Goal: Task Accomplishment & Management: Complete application form

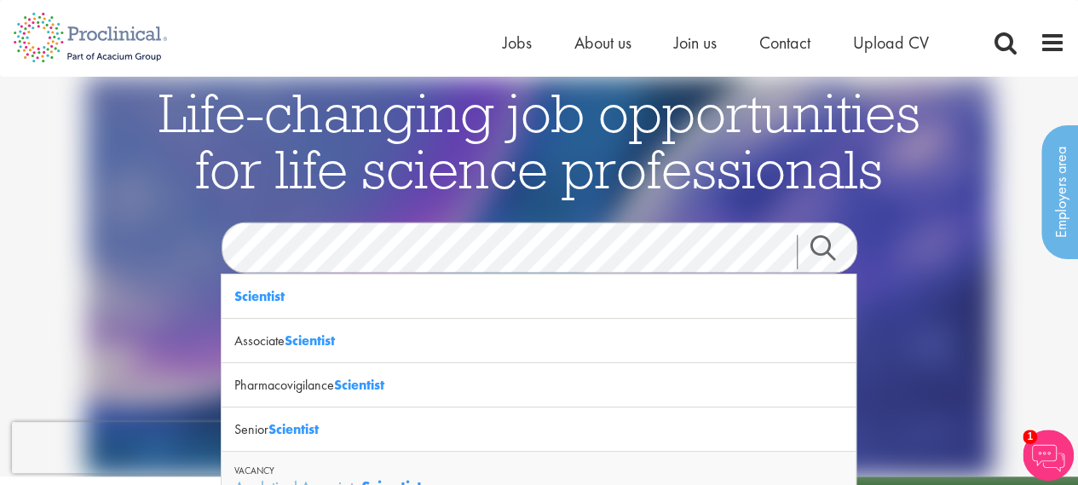
click at [818, 246] on link "Search" at bounding box center [833, 252] width 73 height 34
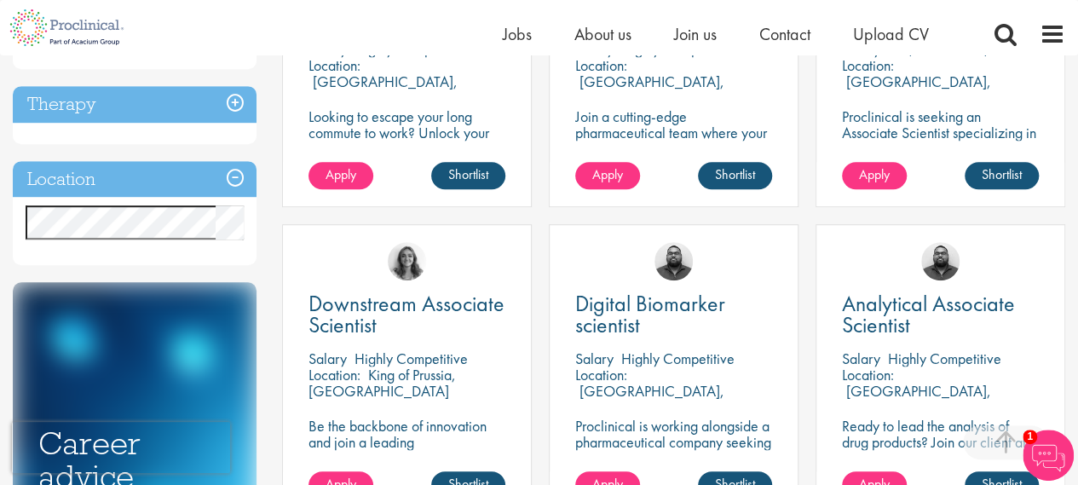
scroll to position [471, 0]
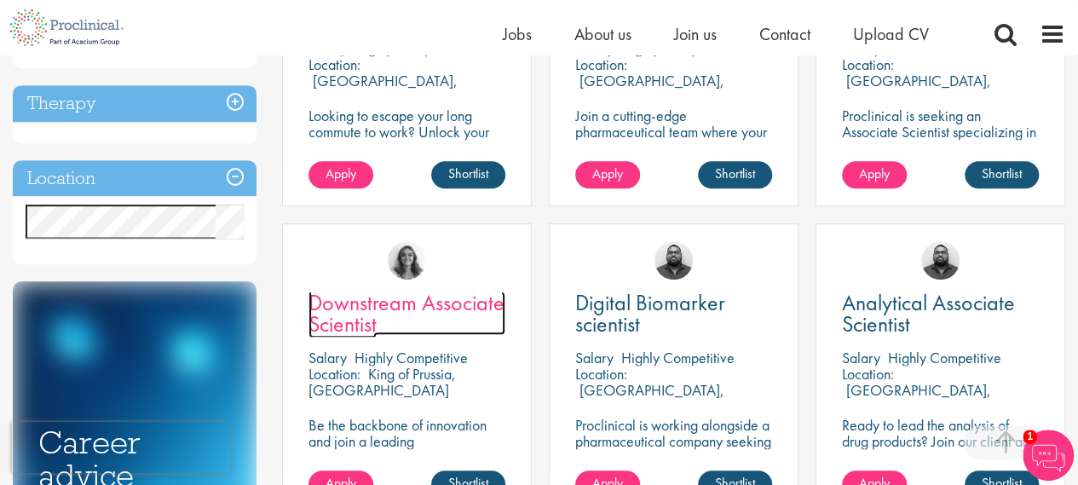
click at [438, 302] on span "Downstream Associate Scientist" at bounding box center [407, 313] width 196 height 50
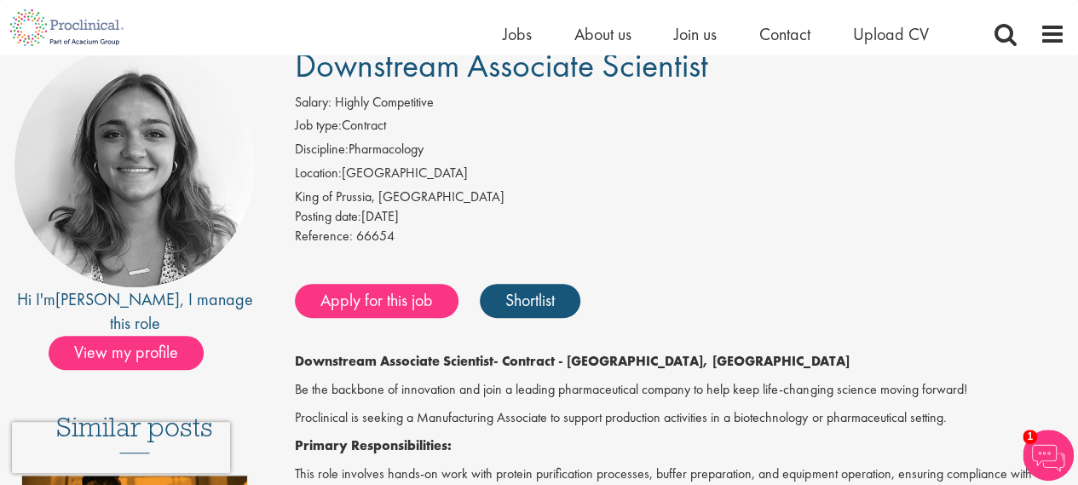
scroll to position [143, 0]
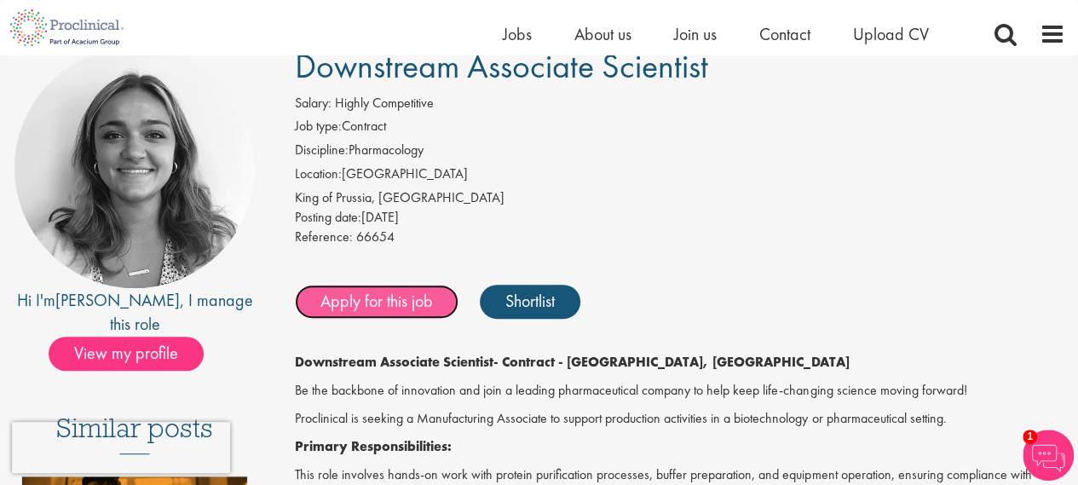
click at [387, 304] on link "Apply for this job" at bounding box center [377, 302] width 164 height 34
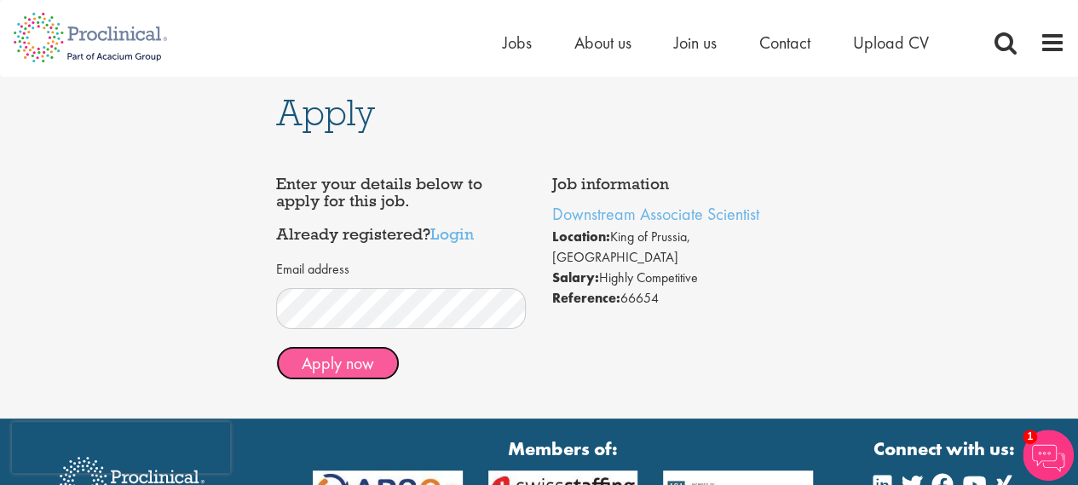
click at [351, 364] on button "Apply now" at bounding box center [338, 363] width 124 height 34
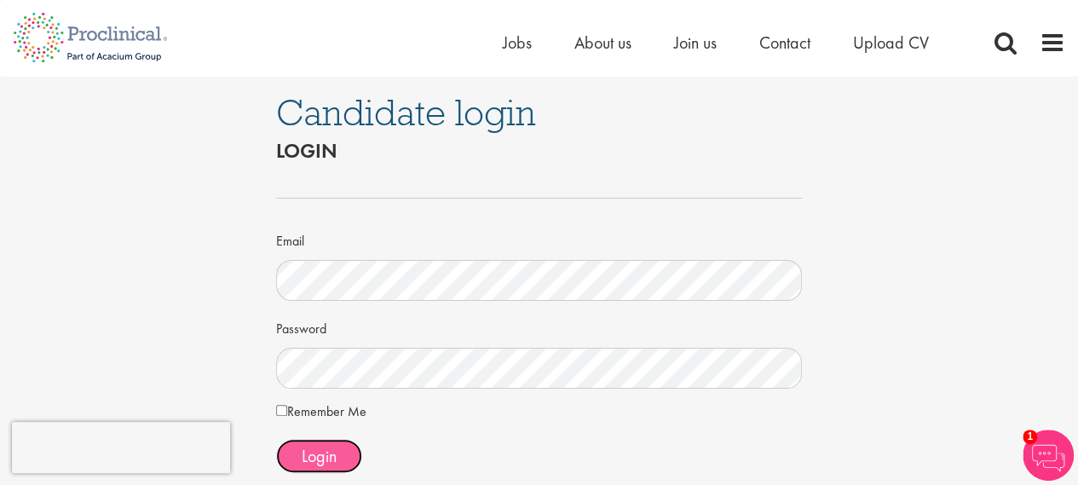
click at [313, 455] on span "Login" at bounding box center [319, 456] width 35 height 22
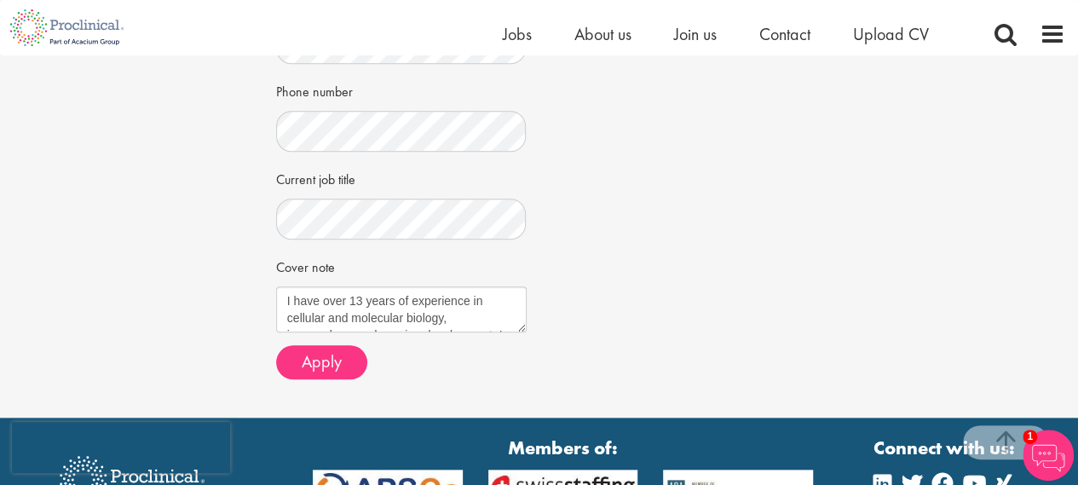
scroll to position [640, 0]
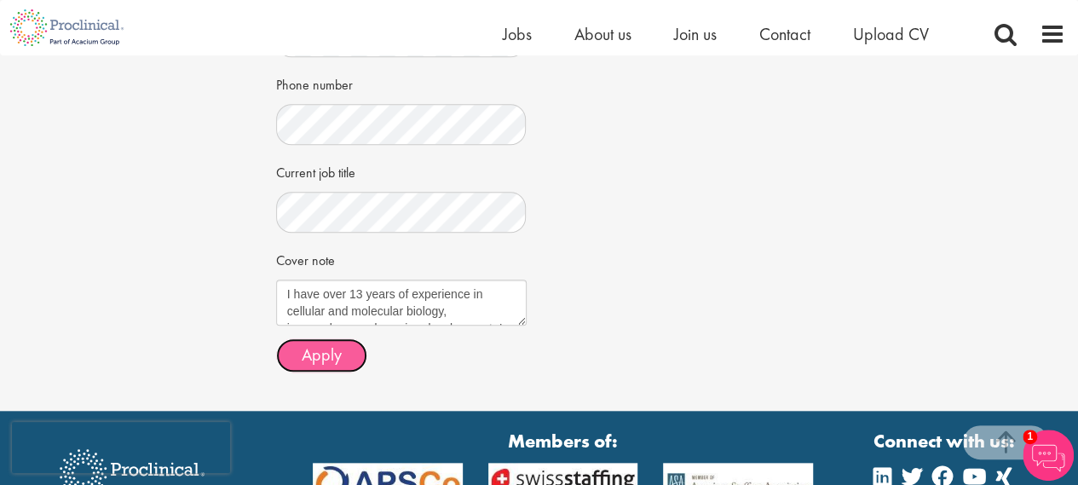
click at [302, 344] on span "Apply" at bounding box center [322, 355] width 40 height 22
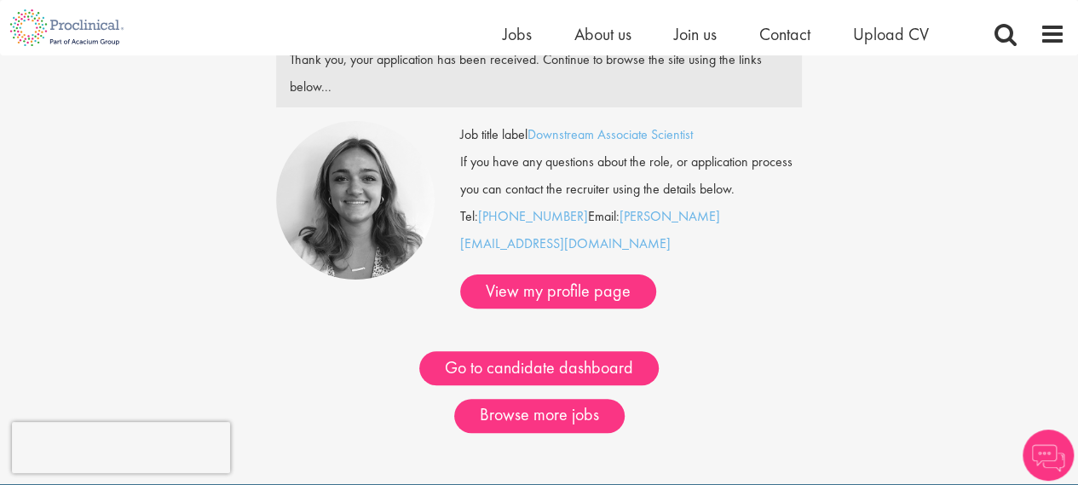
scroll to position [97, 0]
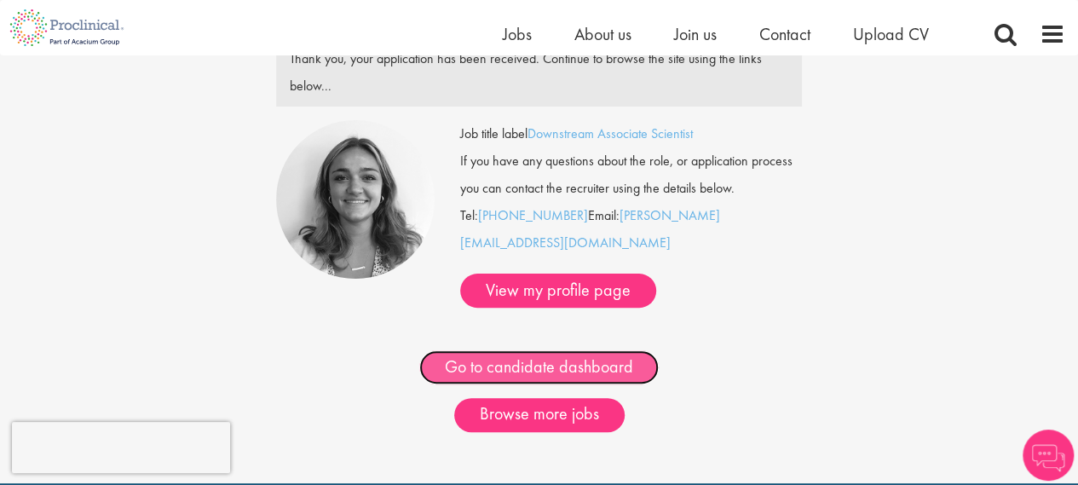
click at [544, 350] on link "Go to candidate dashboard" at bounding box center [539, 367] width 240 height 34
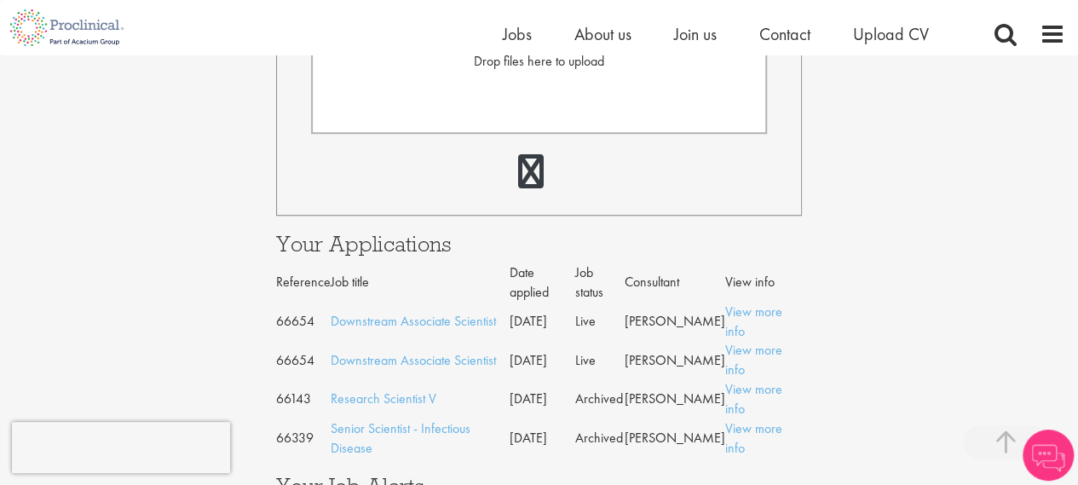
scroll to position [691, 0]
click at [745, 379] on link "View more info" at bounding box center [753, 398] width 57 height 38
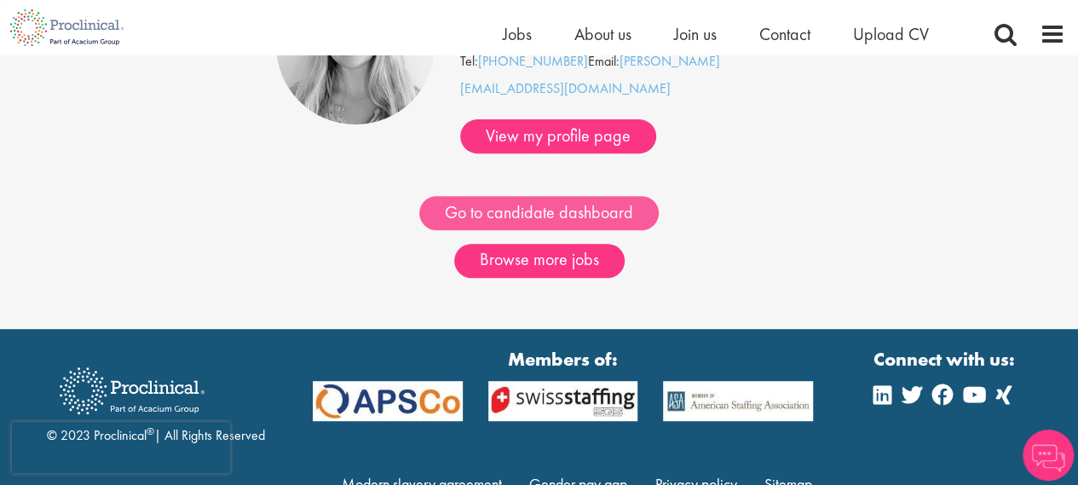
scroll to position [252, 0]
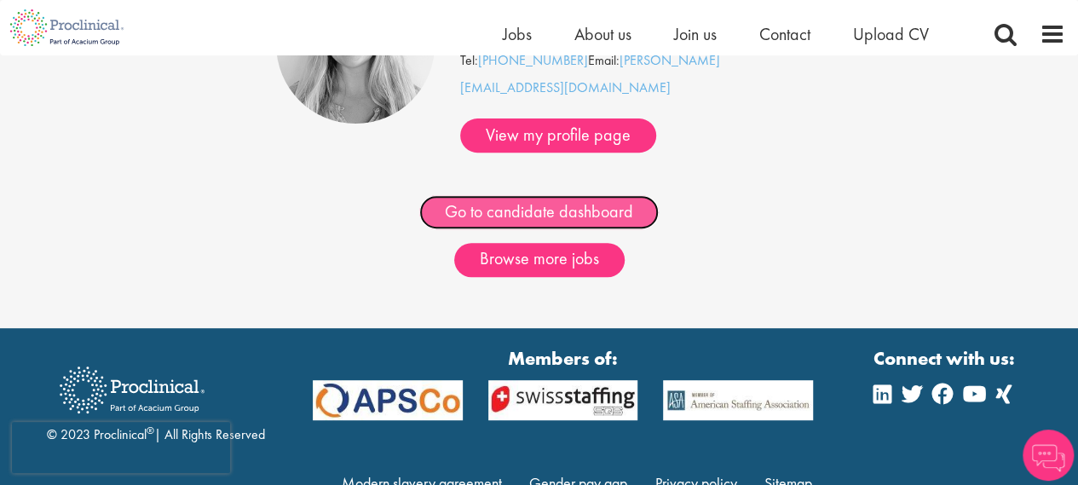
click at [513, 195] on link "Go to candidate dashboard" at bounding box center [539, 212] width 240 height 34
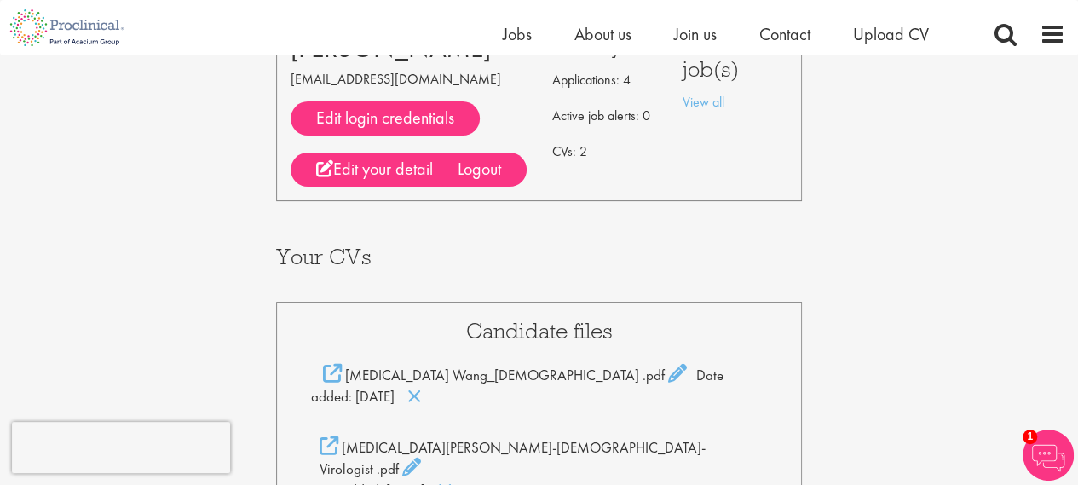
scroll to position [163, 0]
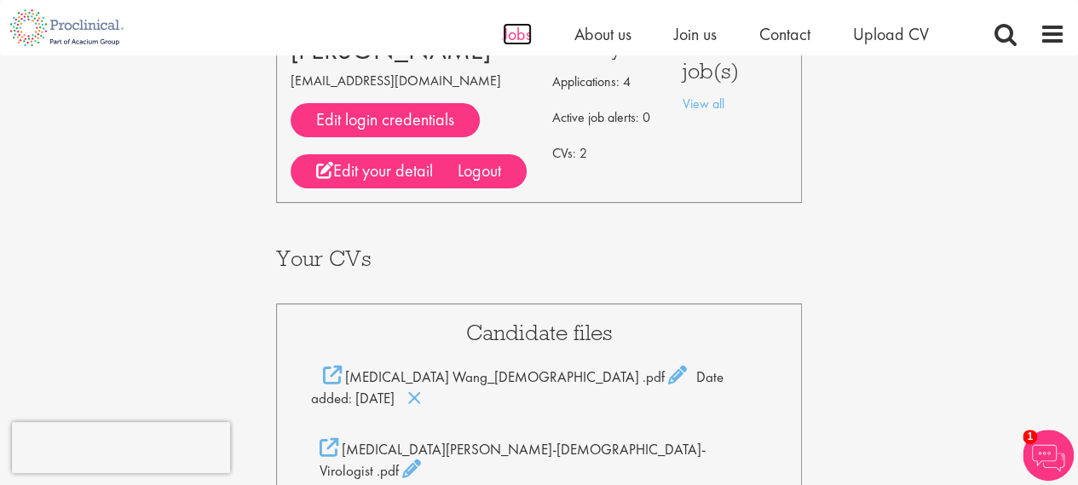
click at [518, 31] on span "Jobs" at bounding box center [517, 34] width 29 height 22
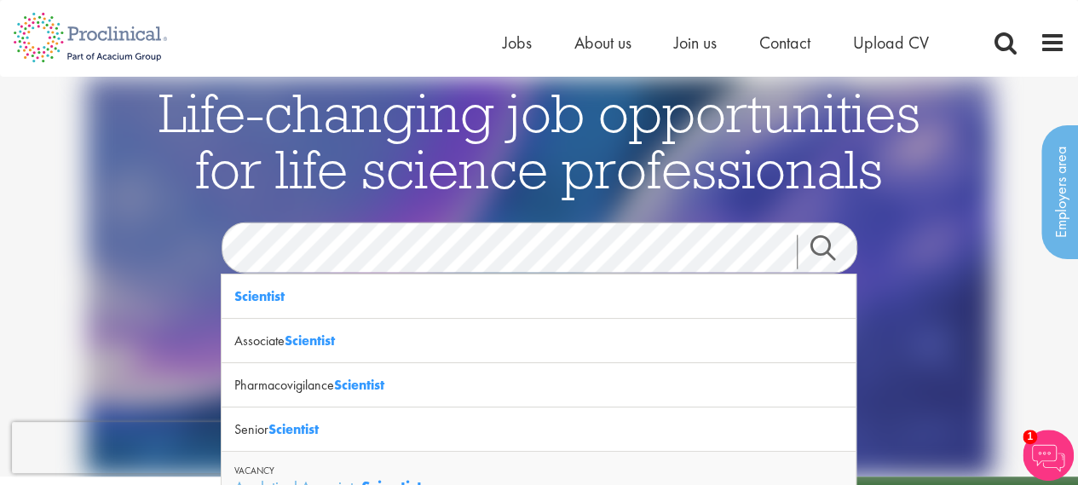
click at [825, 247] on link "Search" at bounding box center [833, 252] width 73 height 34
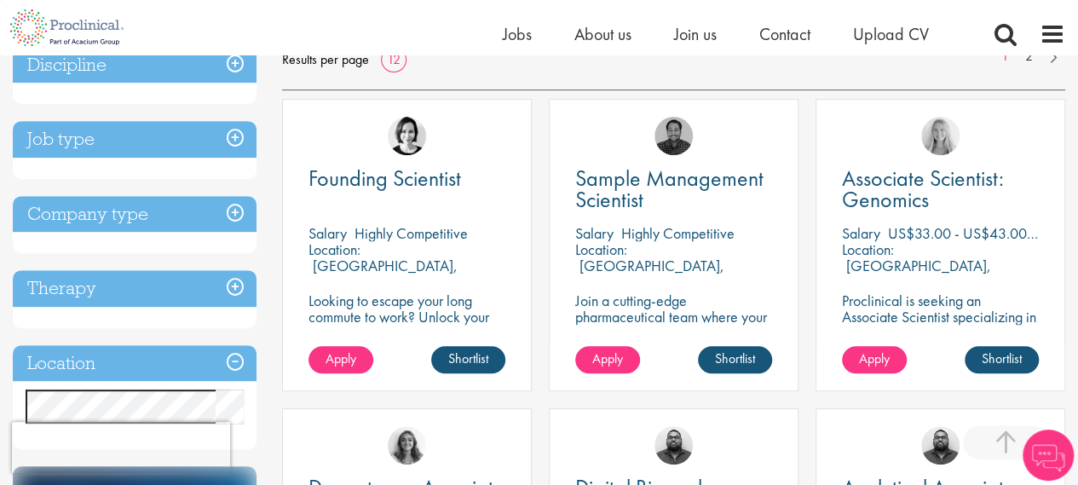
scroll to position [286, 0]
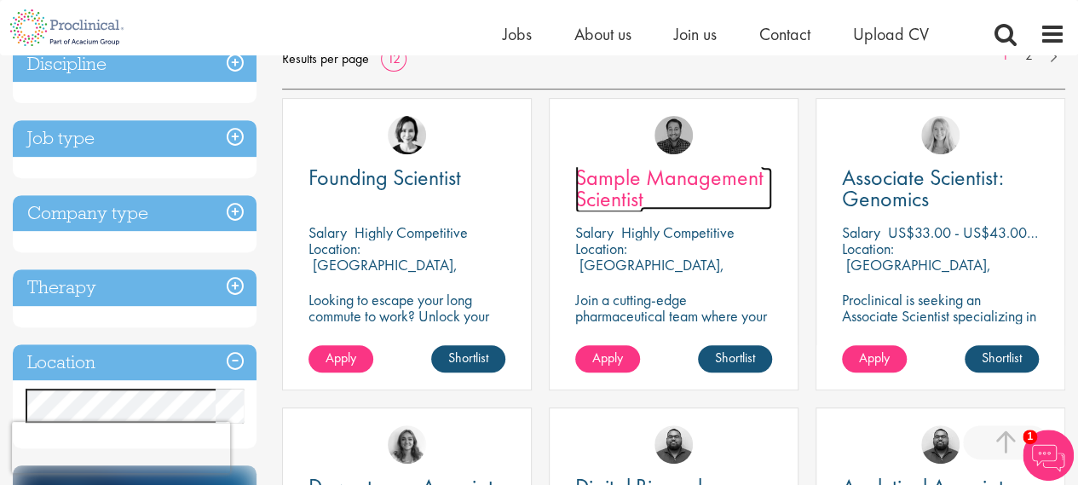
click at [653, 187] on span "Sample Management Scientist" at bounding box center [669, 188] width 188 height 50
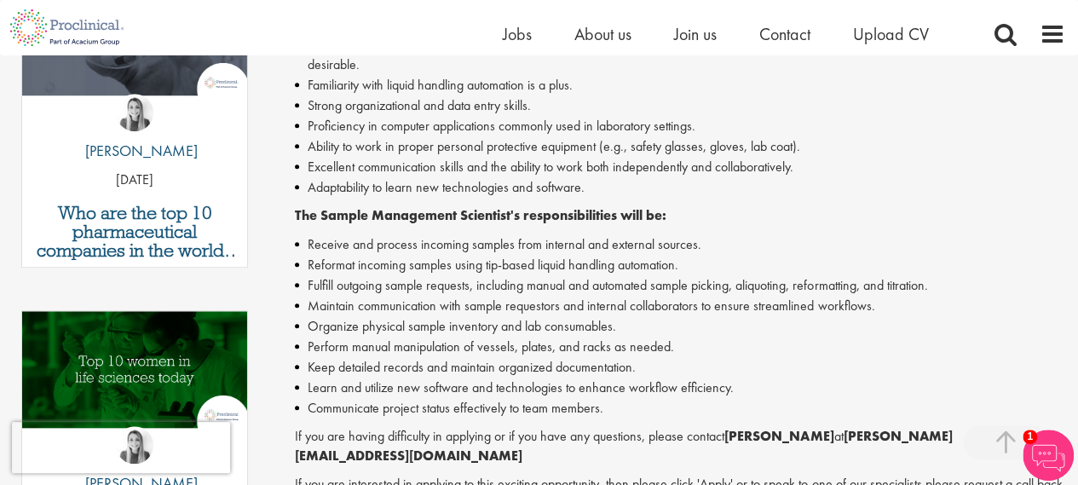
scroll to position [642, 0]
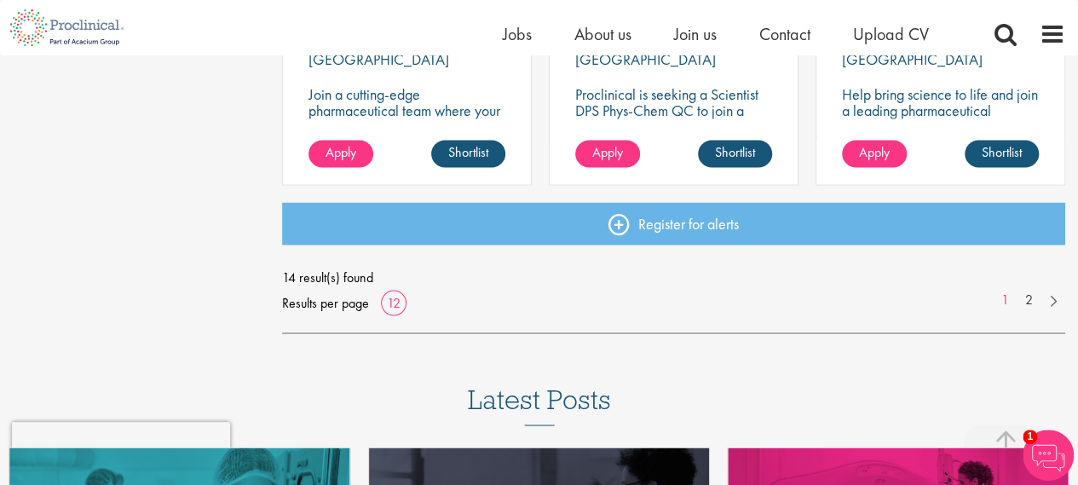
scroll to position [1421, 0]
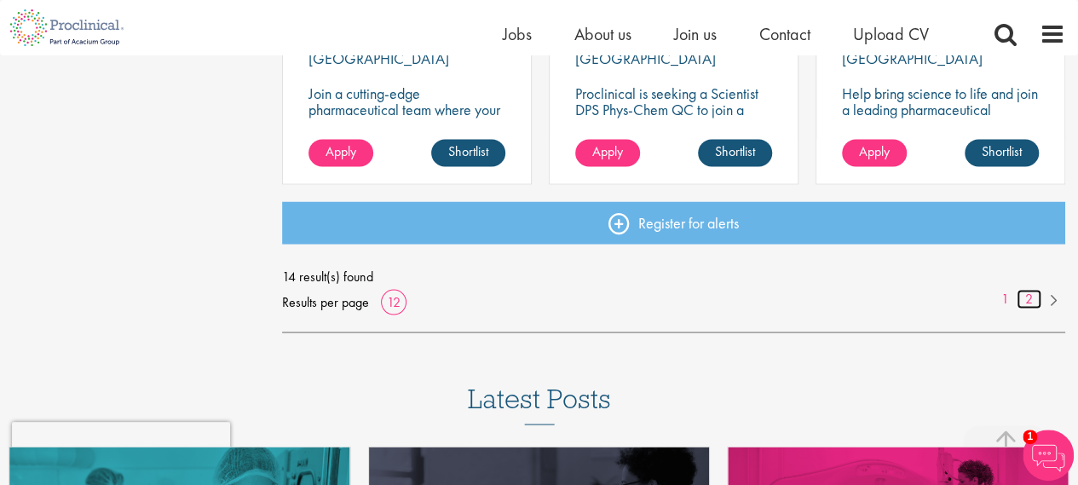
click at [1031, 296] on link "2" at bounding box center [1029, 299] width 25 height 20
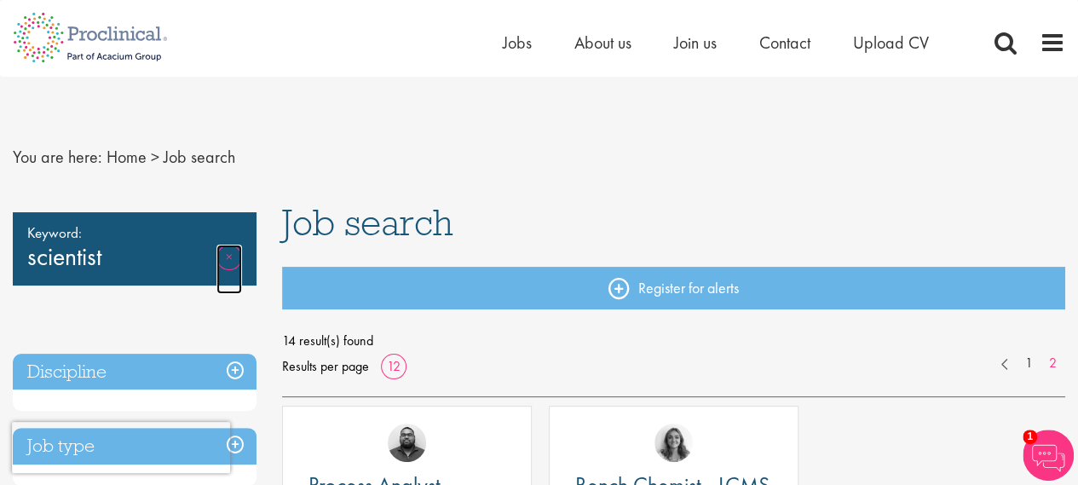
click at [233, 260] on link "Remove" at bounding box center [230, 269] width 26 height 49
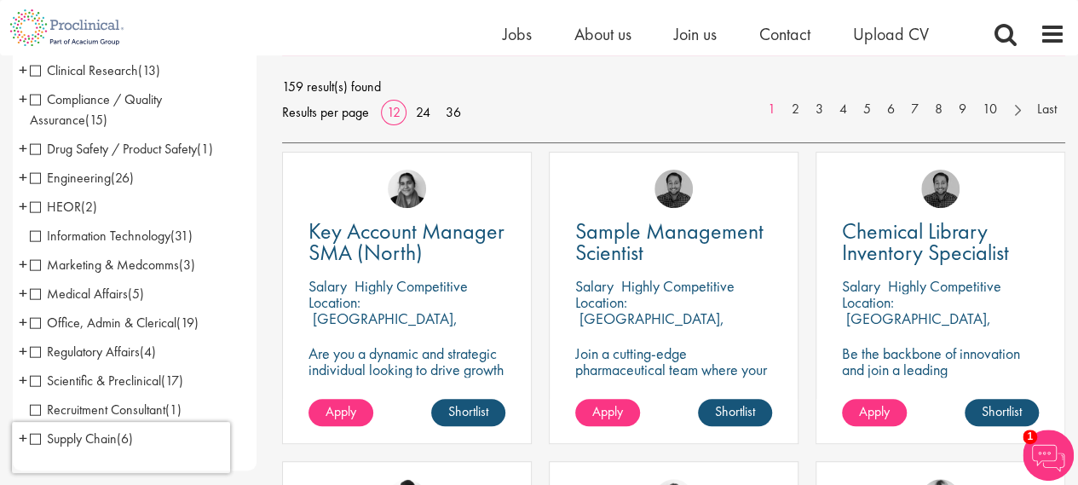
scroll to position [180, 0]
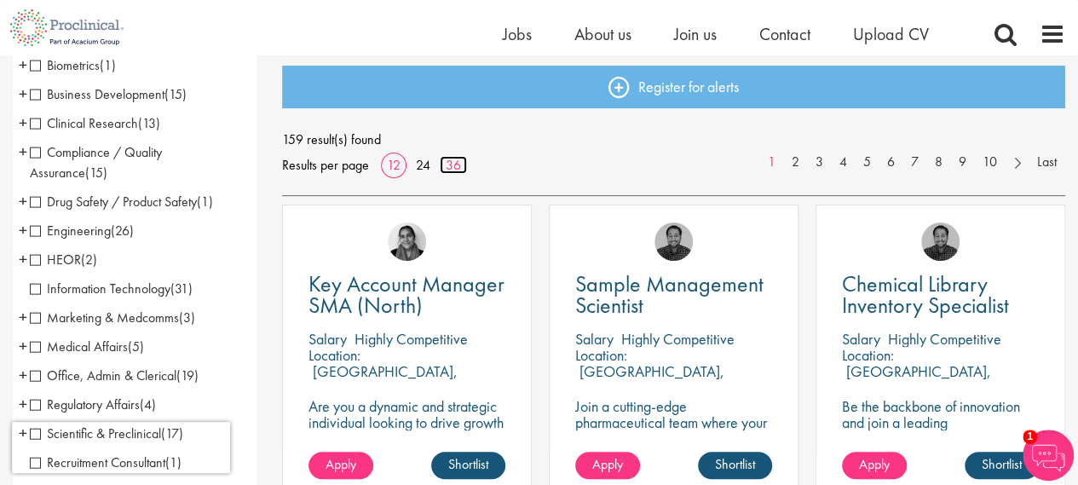
click at [451, 165] on link "36" at bounding box center [453, 165] width 27 height 18
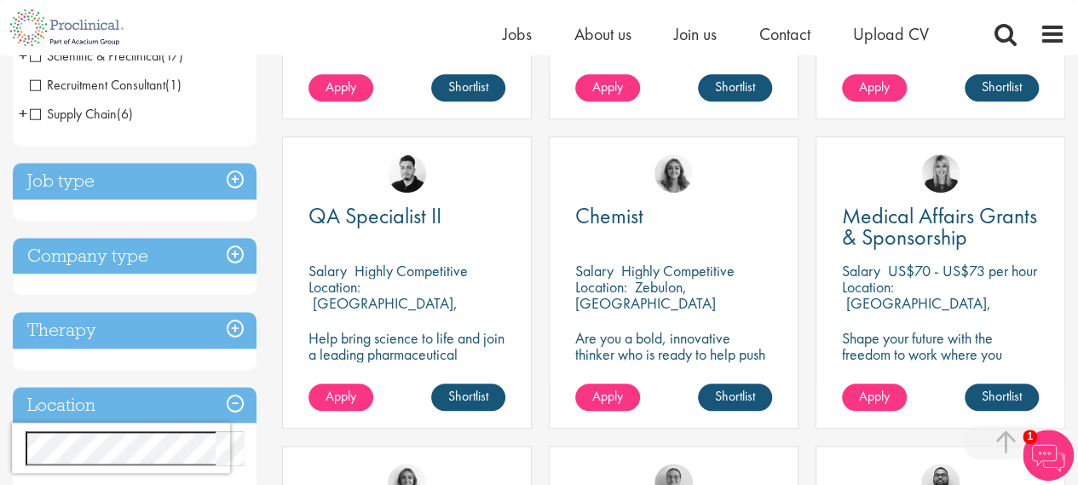
scroll to position [558, 0]
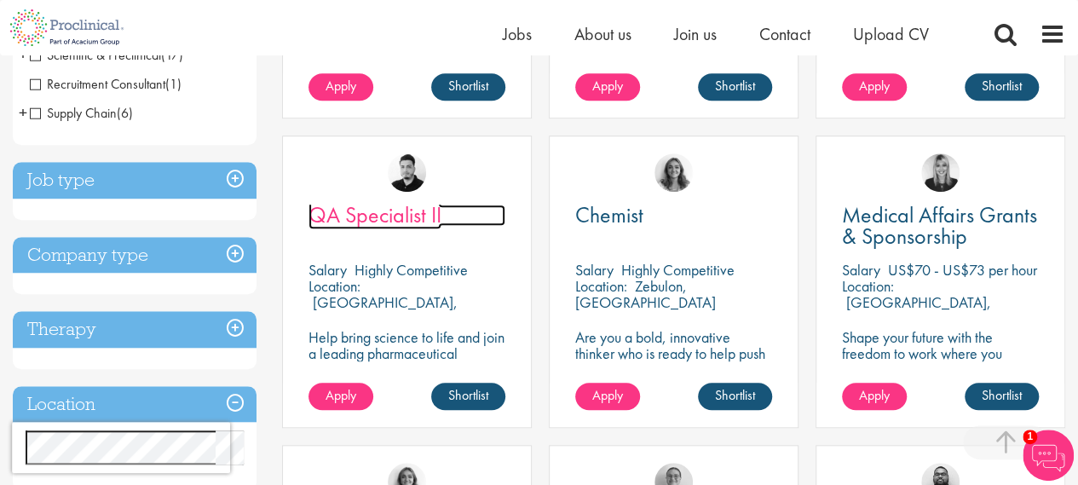
click at [418, 219] on span "QA Specialist II" at bounding box center [375, 214] width 133 height 29
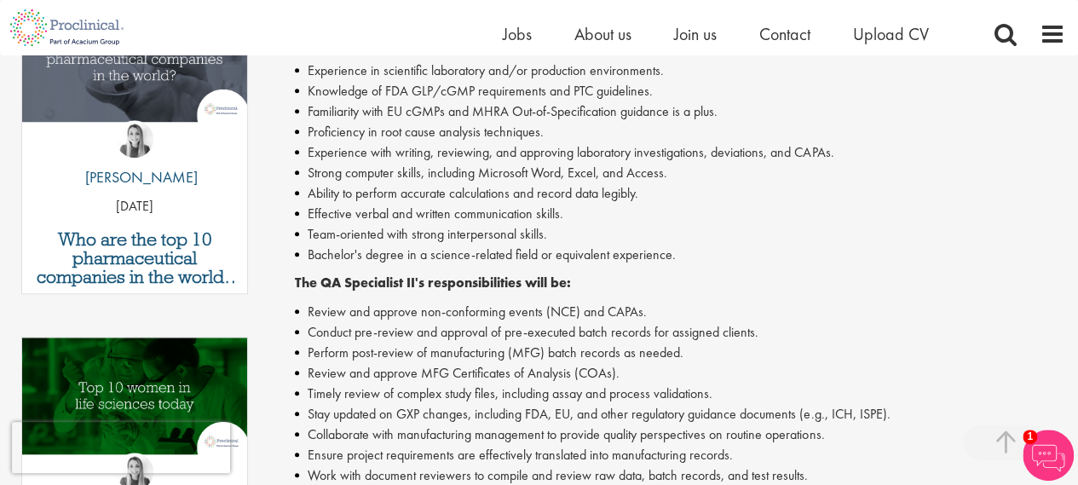
scroll to position [616, 0]
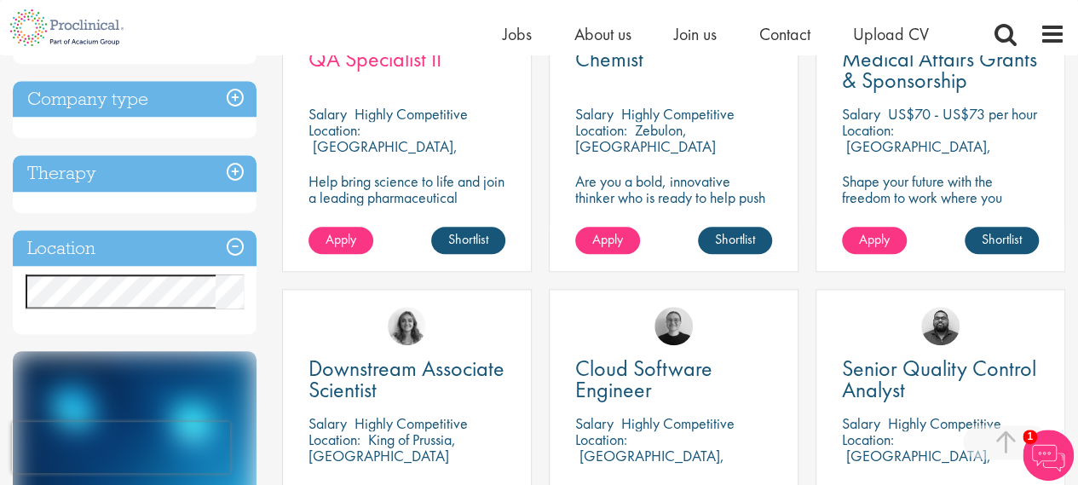
scroll to position [716, 0]
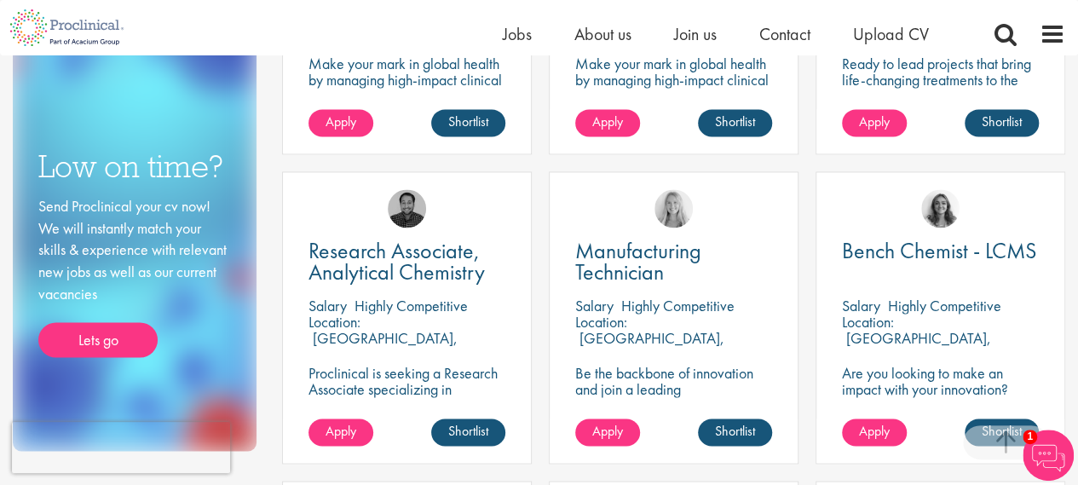
scroll to position [1143, 0]
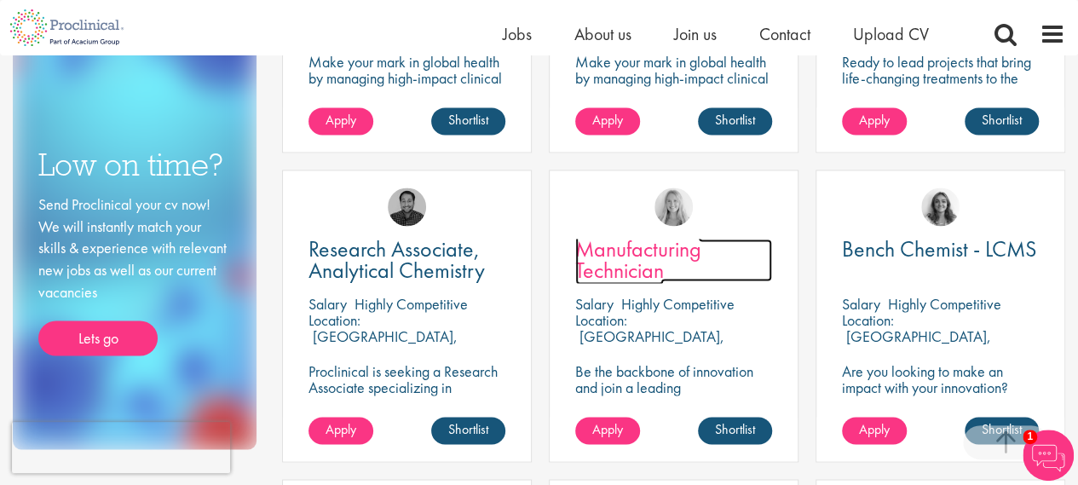
click at [629, 245] on span "Manufacturing Technician" at bounding box center [638, 259] width 126 height 50
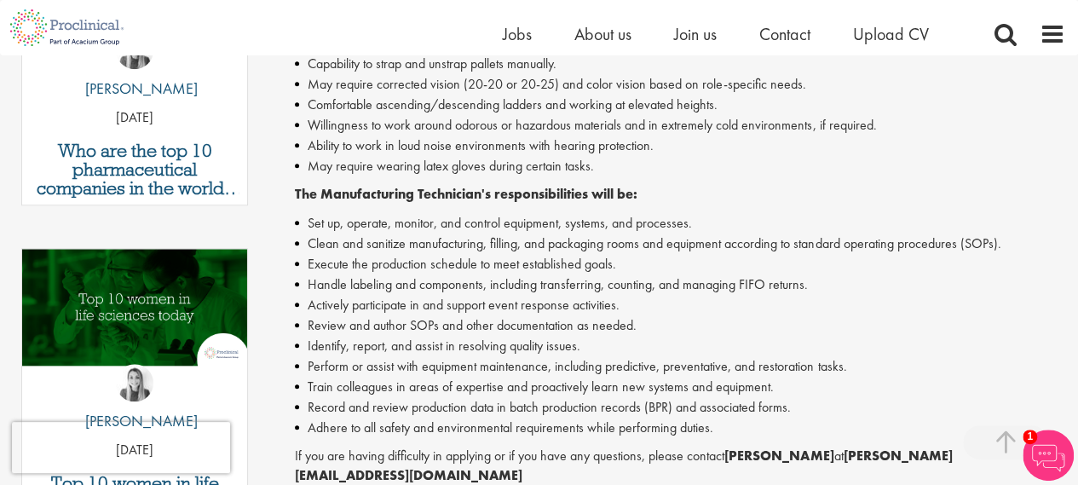
scroll to position [705, 0]
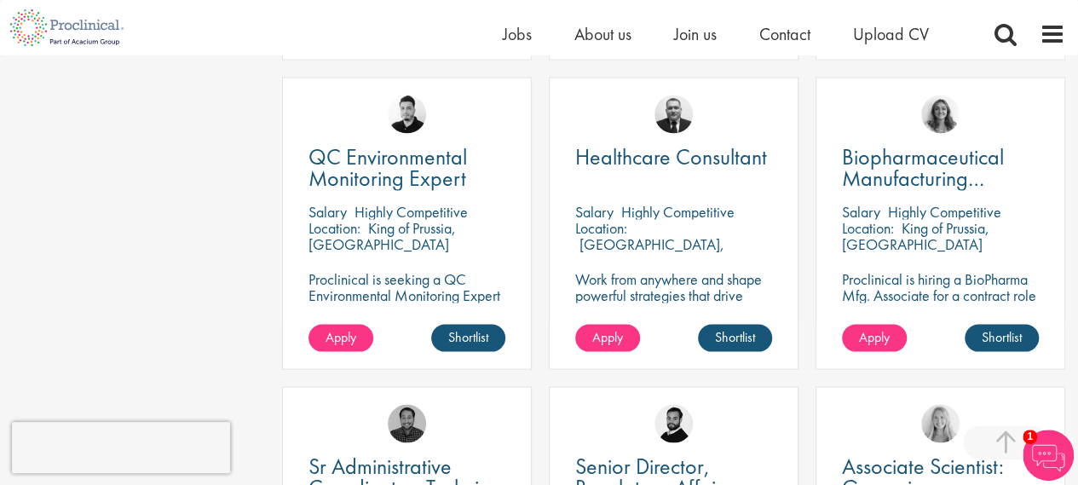
scroll to position [1547, 0]
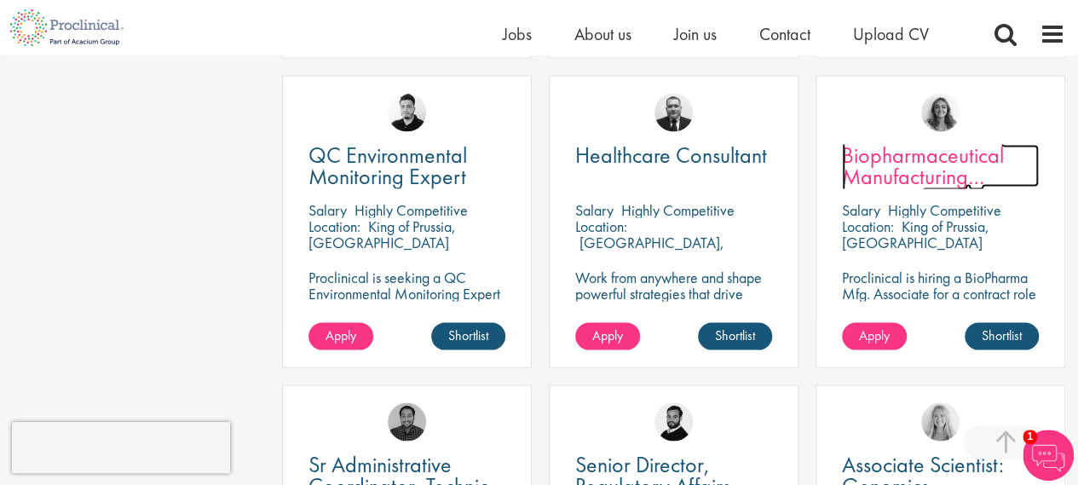
click at [878, 164] on span "Biopharmaceutical Manufacturing Associate" at bounding box center [923, 176] width 162 height 72
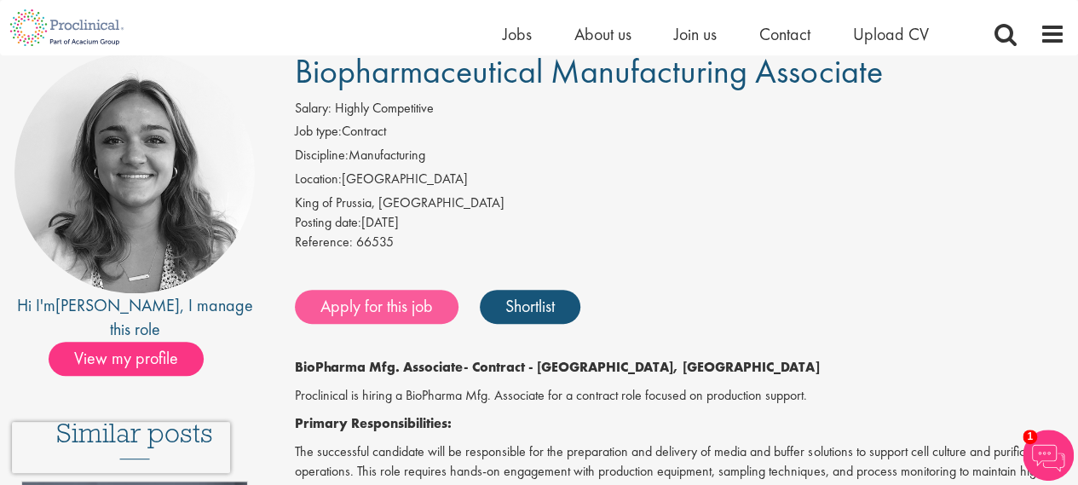
scroll to position [136, 0]
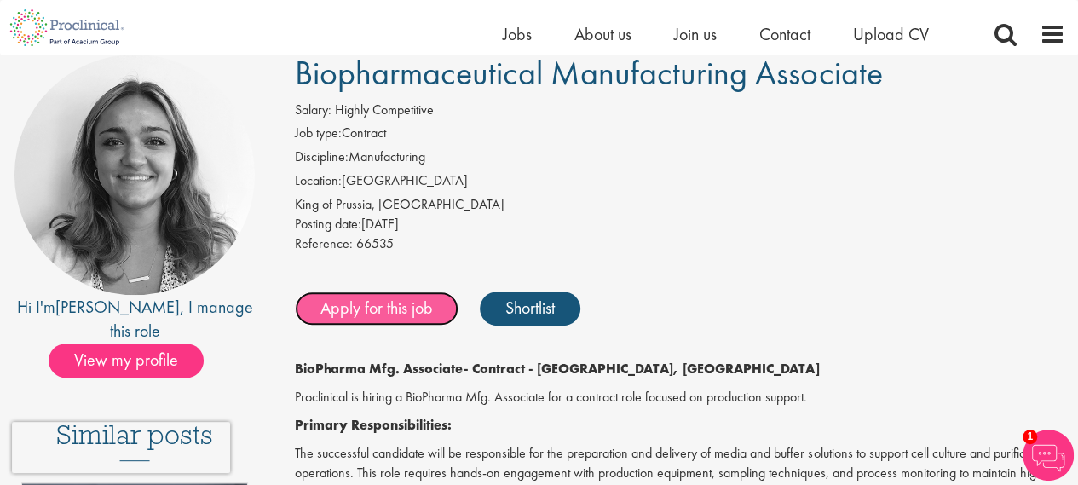
click at [387, 315] on link "Apply for this job" at bounding box center [377, 309] width 164 height 34
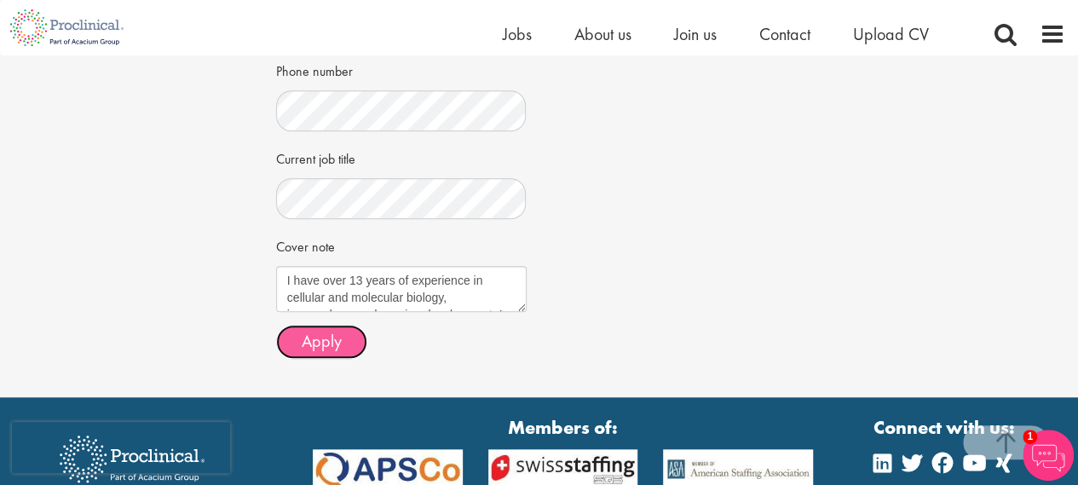
click at [307, 330] on span "Apply" at bounding box center [322, 341] width 40 height 22
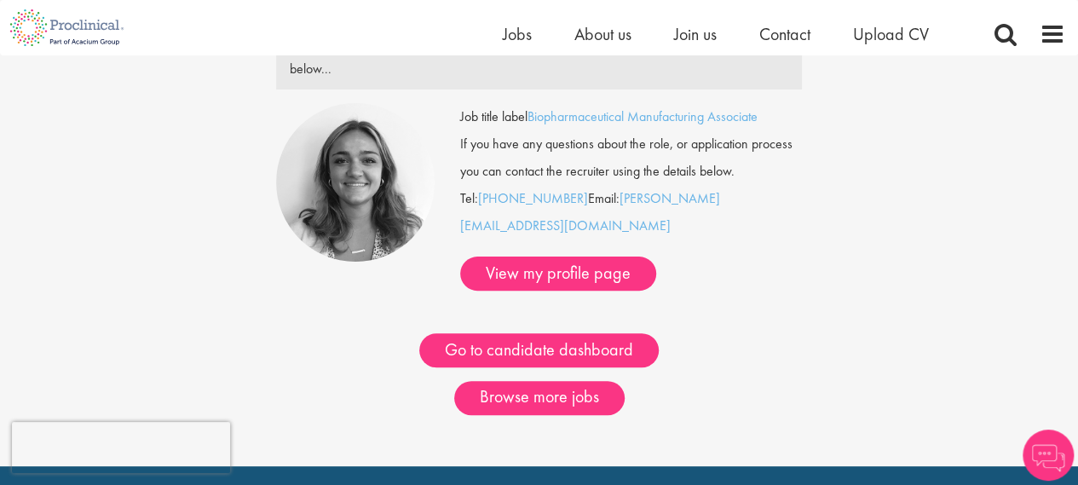
scroll to position [117, 0]
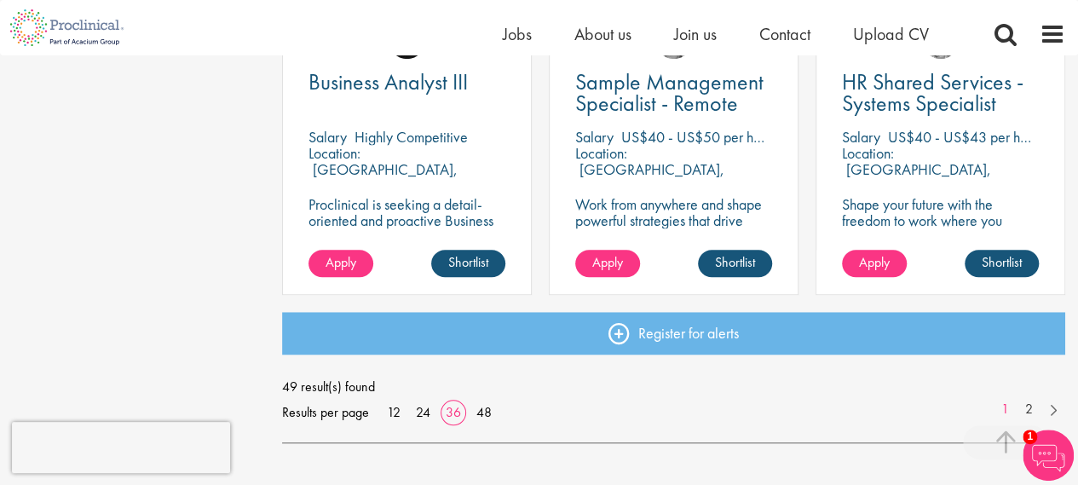
scroll to position [3788, 0]
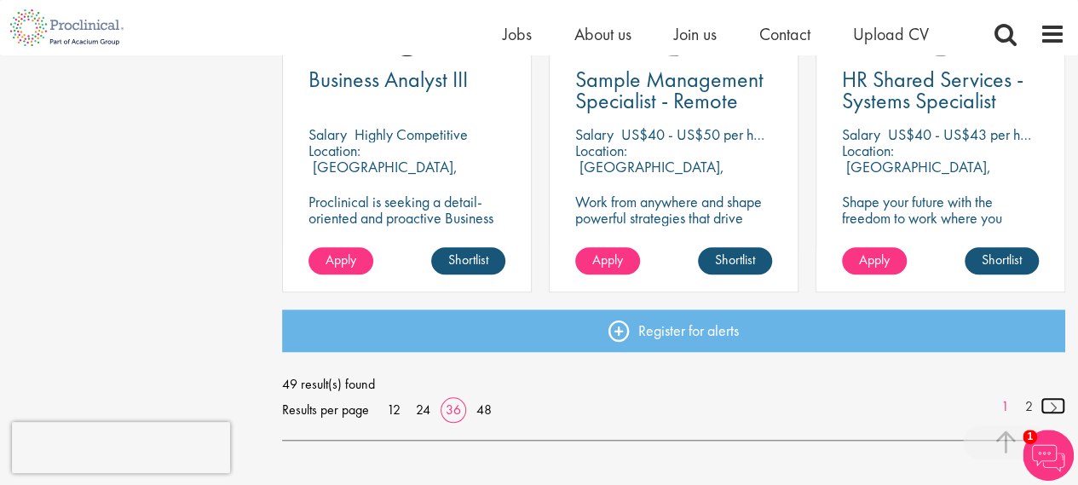
click at [1055, 404] on link at bounding box center [1053, 405] width 25 height 17
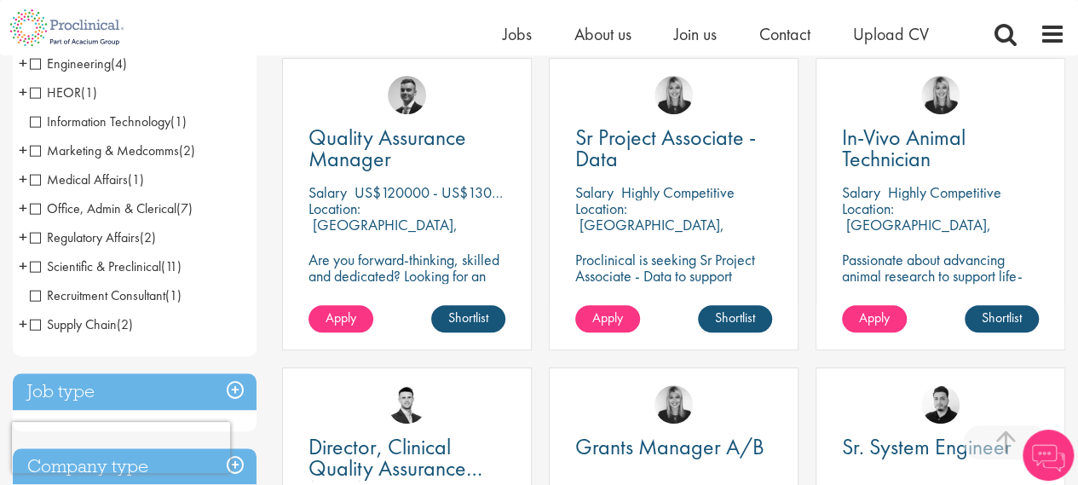
scroll to position [328, 0]
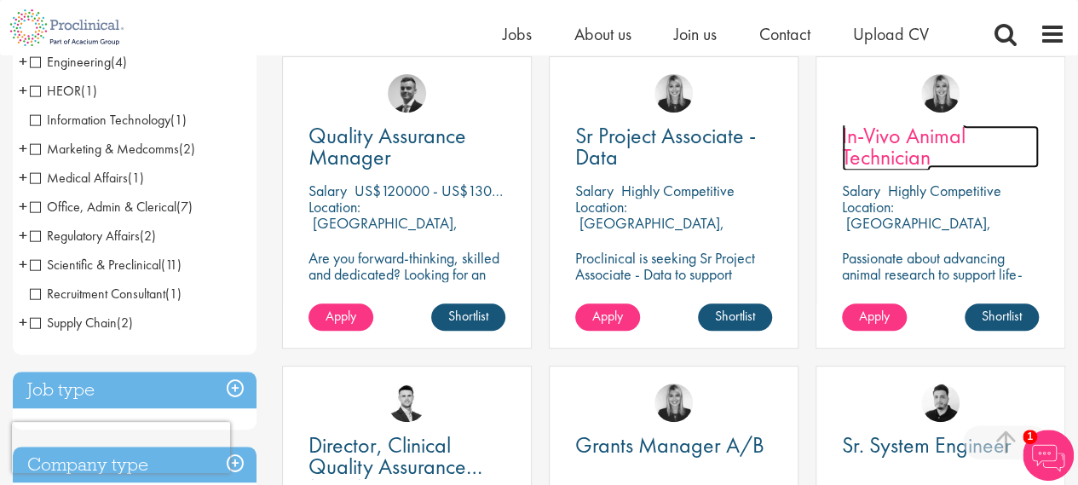
click at [879, 137] on span "In-Vivo Animal Technician" at bounding box center [904, 146] width 124 height 50
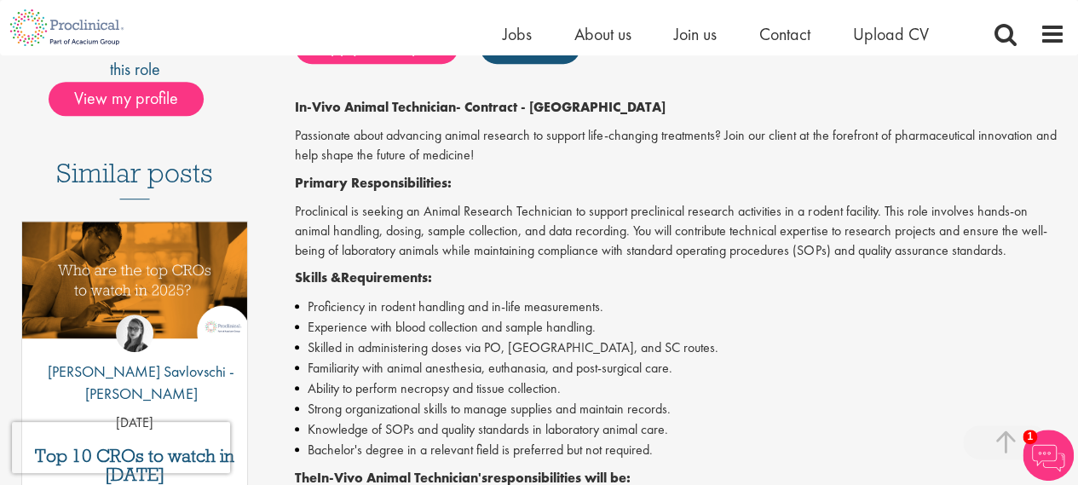
scroll to position [399, 0]
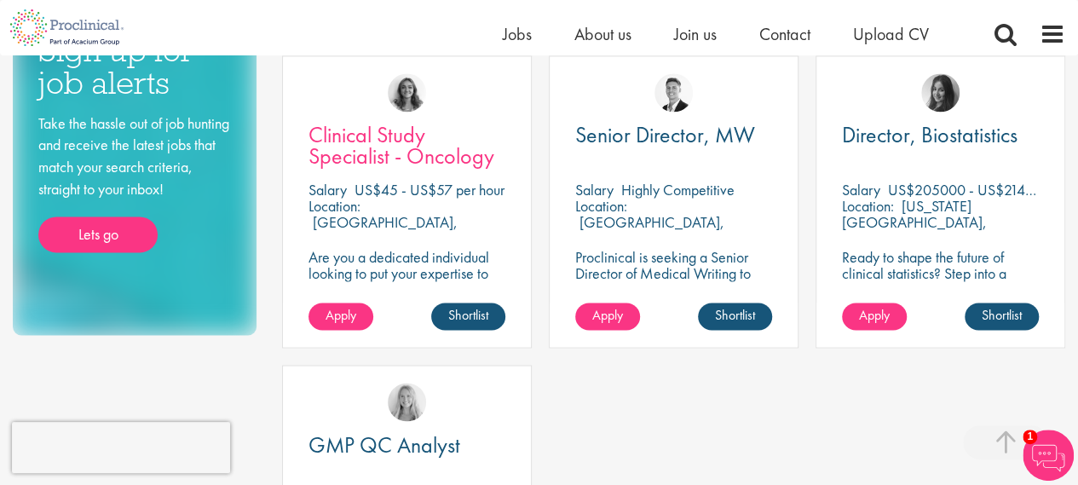
scroll to position [1256, 0]
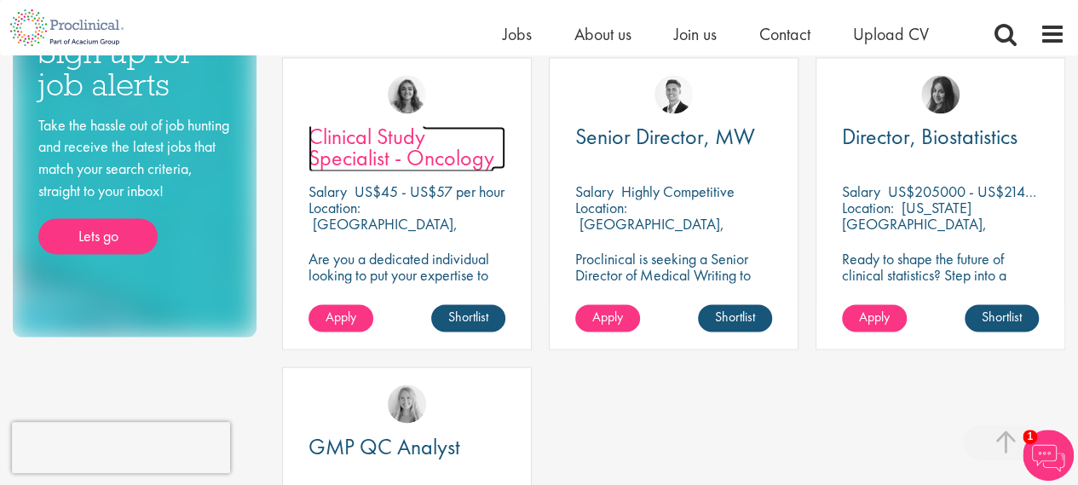
click at [367, 142] on span "Clinical Study Specialist - Oncology" at bounding box center [402, 147] width 186 height 50
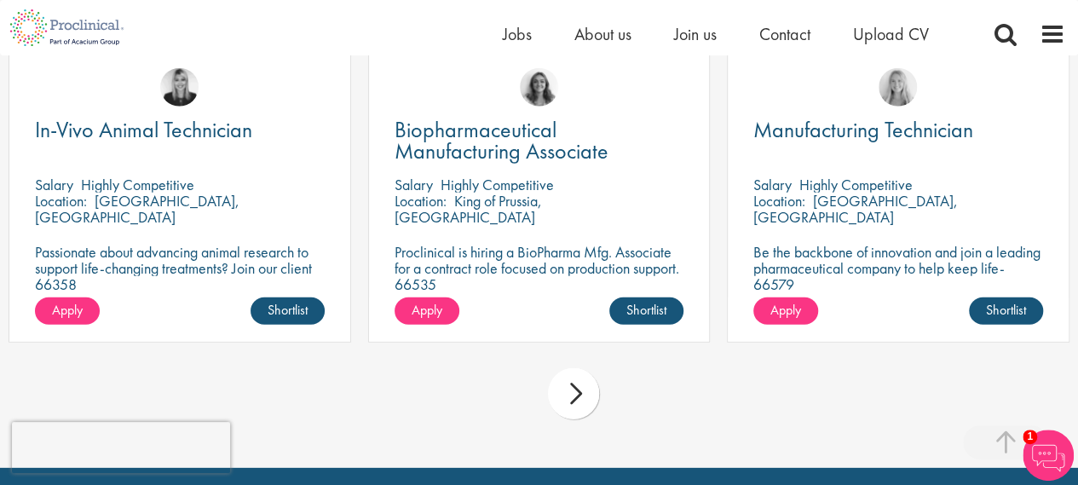
scroll to position [2277, 0]
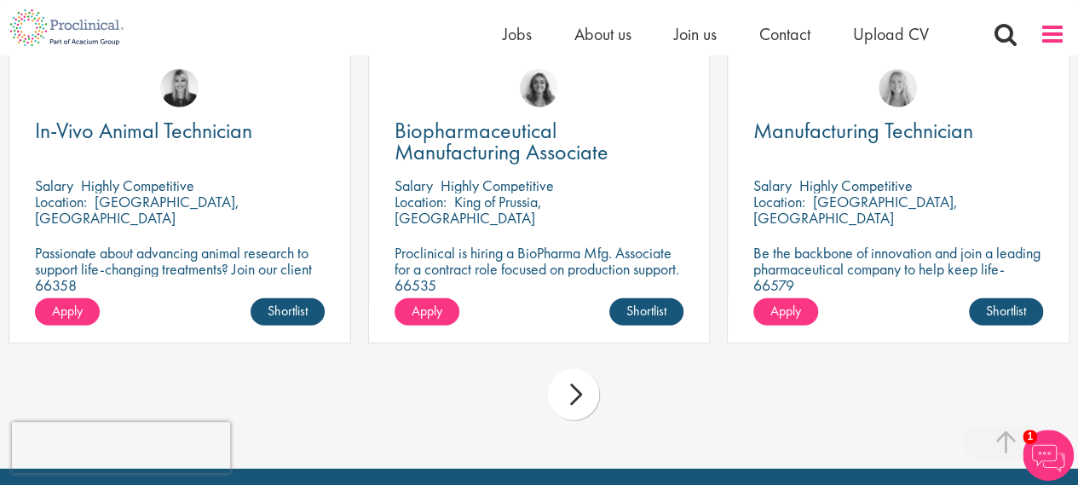
click at [1053, 39] on span at bounding box center [1053, 34] width 26 height 26
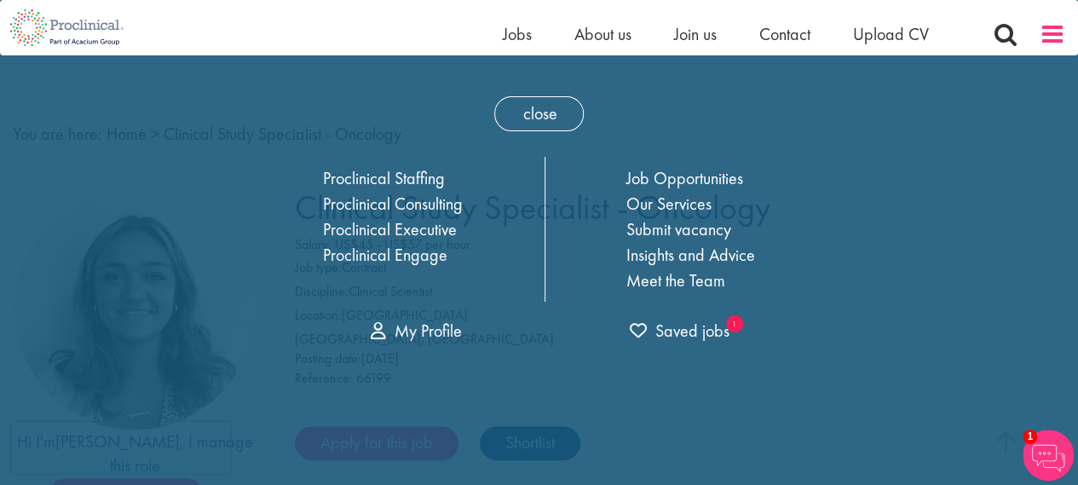
scroll to position [0, 0]
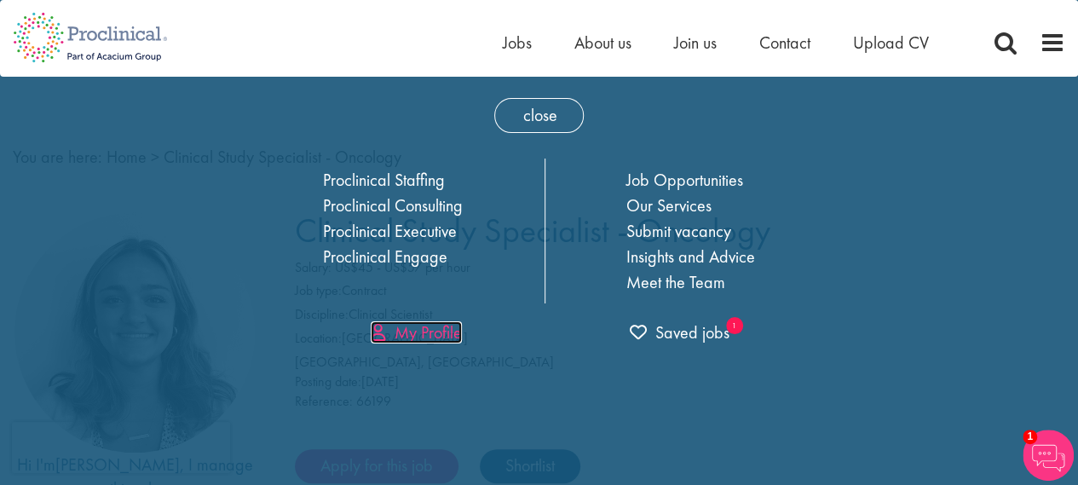
click at [443, 332] on link "My Profile" at bounding box center [416, 332] width 91 height 22
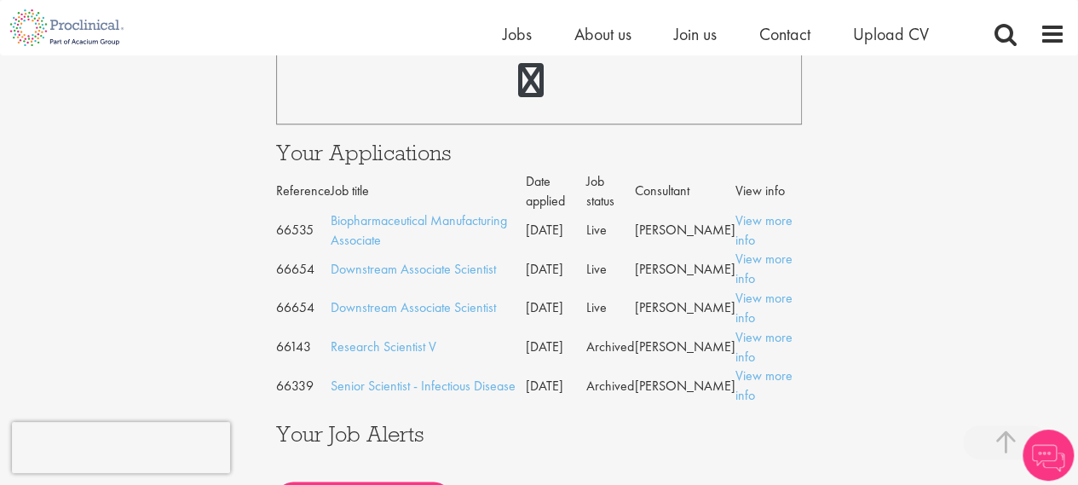
scroll to position [783, 0]
click at [633, 326] on td "Archived" at bounding box center [611, 345] width 49 height 39
copy td "Archived"
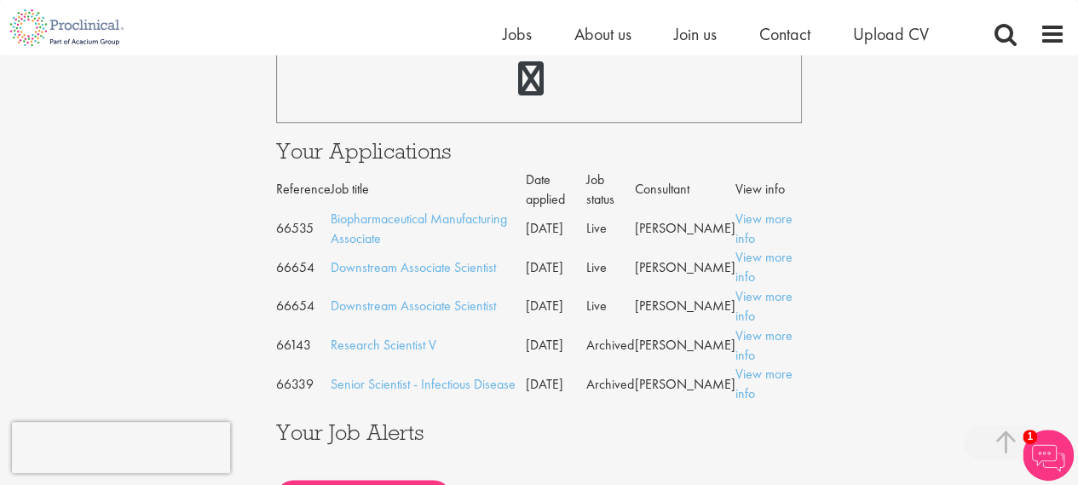
click at [633, 326] on td "Archived" at bounding box center [611, 345] width 49 height 39
click at [399, 336] on link "Research Scientist V" at bounding box center [384, 345] width 106 height 18
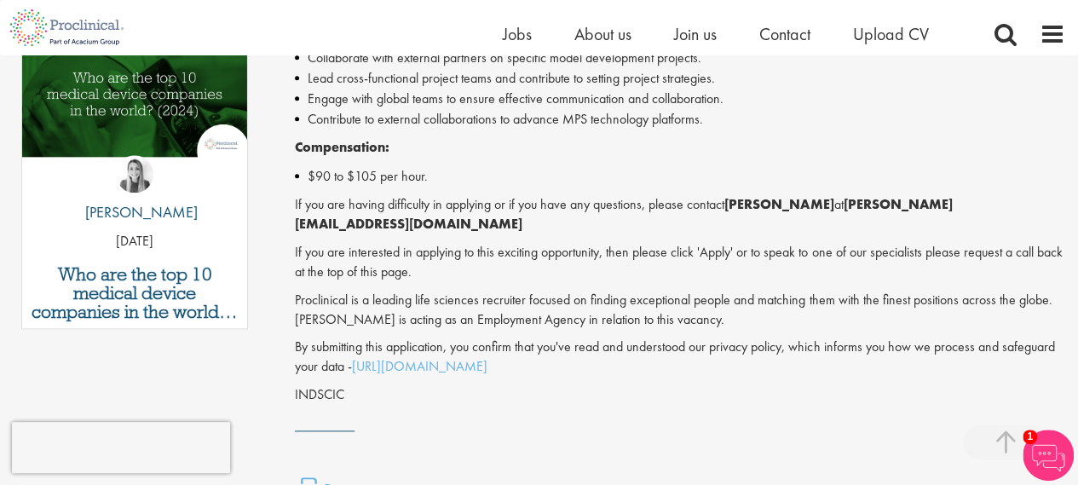
scroll to position [913, 0]
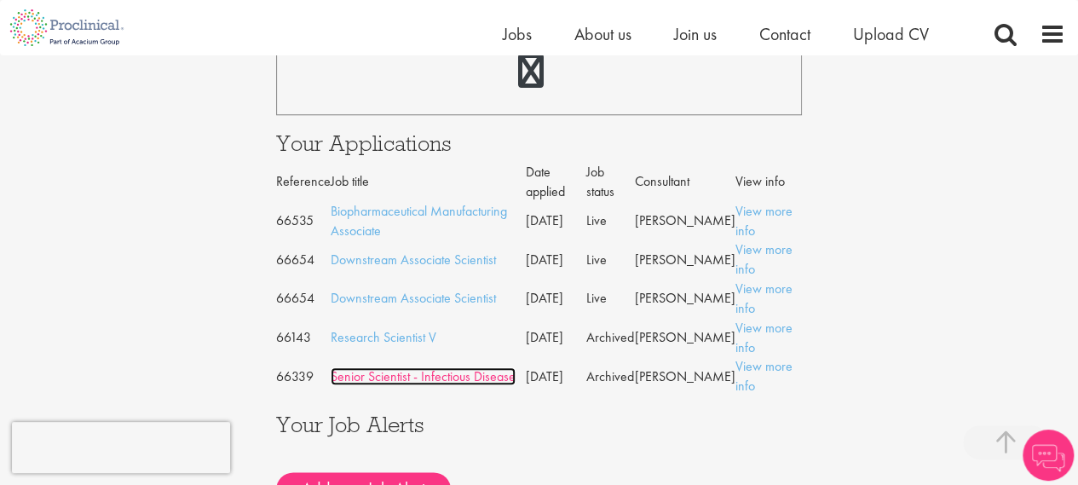
click at [426, 367] on link "Senior Scientist - Infectious Disease" at bounding box center [423, 376] width 185 height 18
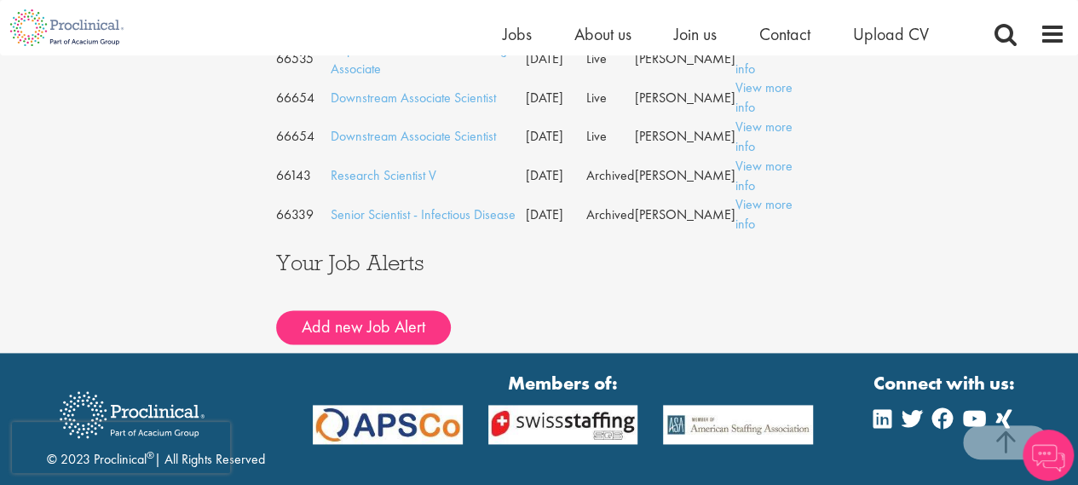
scroll to position [953, 0]
